Goal: Information Seeking & Learning: Learn about a topic

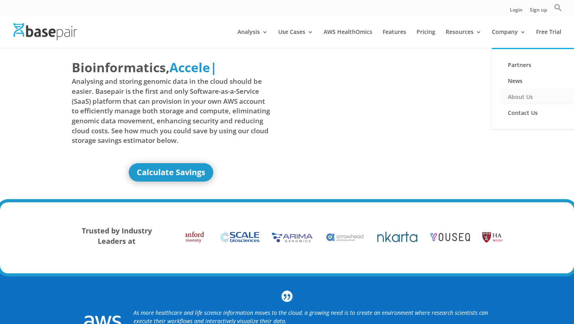
click at [518, 93] on link "About Us" at bounding box center [540, 97] width 80 height 16
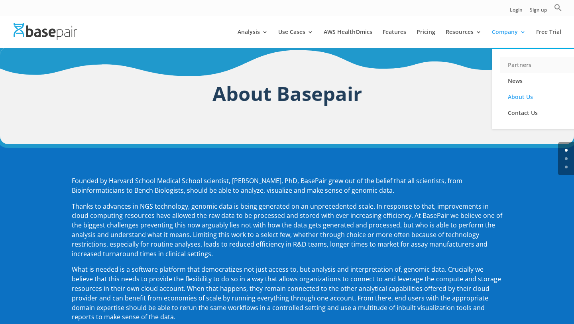
click at [512, 66] on link "Partners" at bounding box center [540, 65] width 80 height 16
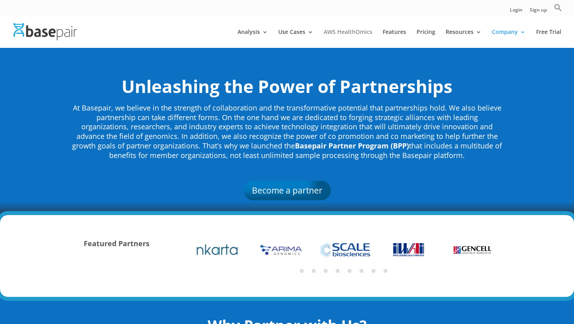
click at [349, 31] on link "AWS HealthOmics" at bounding box center [348, 38] width 49 height 19
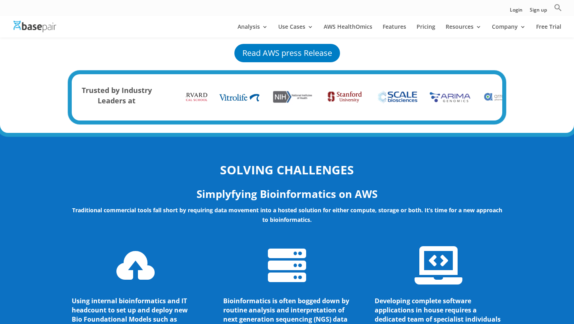
scroll to position [681, 0]
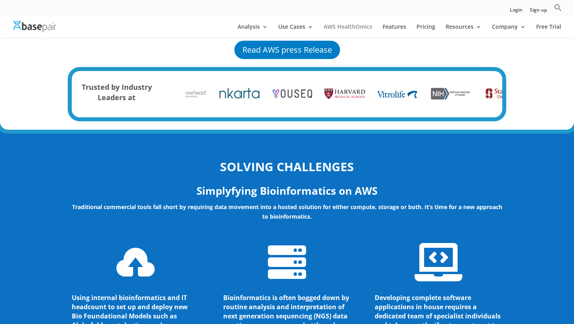
click at [343, 26] on link "AWS HealthOmics" at bounding box center [348, 31] width 49 height 14
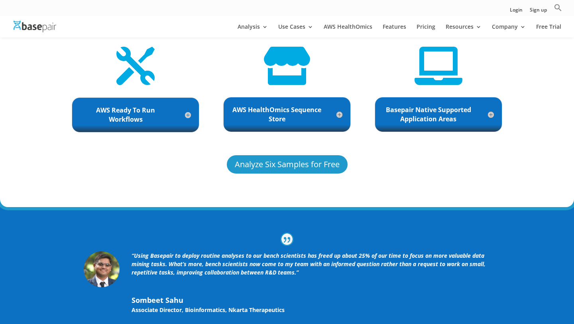
scroll to position [1837, 0]
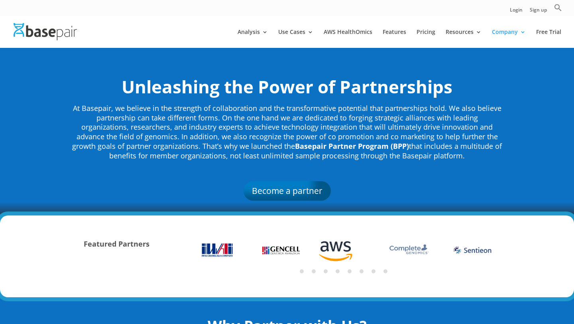
scroll to position [0, 0]
